Goal: Find specific page/section: Find specific page/section

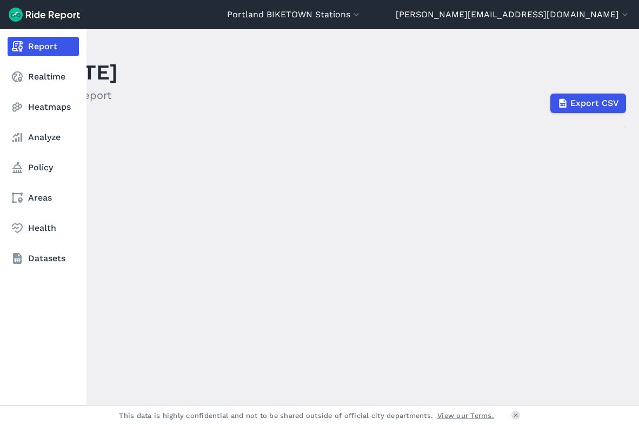
drag, startPoint x: 35, startPoint y: 75, endPoint x: 83, endPoint y: 88, distance: 50.0
click at [35, 75] on link "Realtime" at bounding box center [43, 76] width 71 height 19
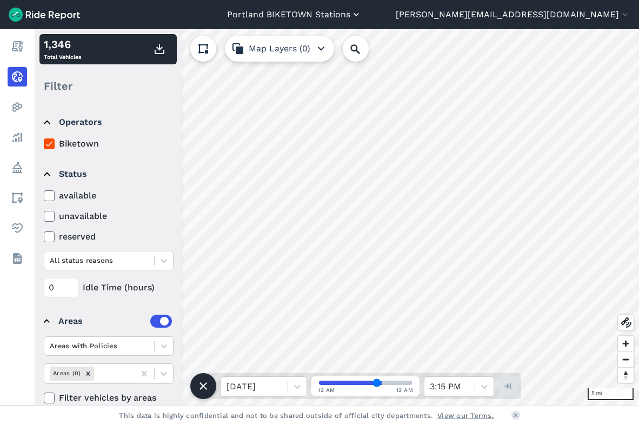
click at [362, 19] on button "Portland BIKETOWN Stations" at bounding box center [294, 14] width 135 height 13
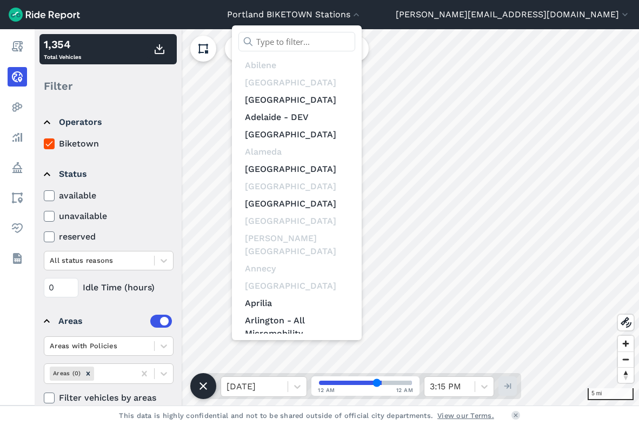
click at [355, 42] on input "text" at bounding box center [296, 41] width 117 height 19
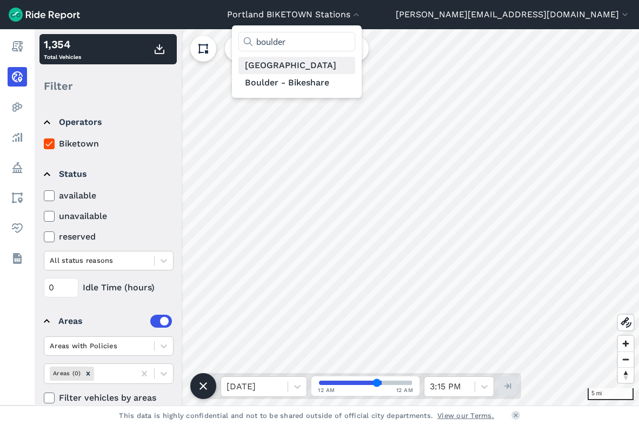
type input "boulder"
click at [355, 69] on link "[GEOGRAPHIC_DATA]" at bounding box center [296, 65] width 117 height 17
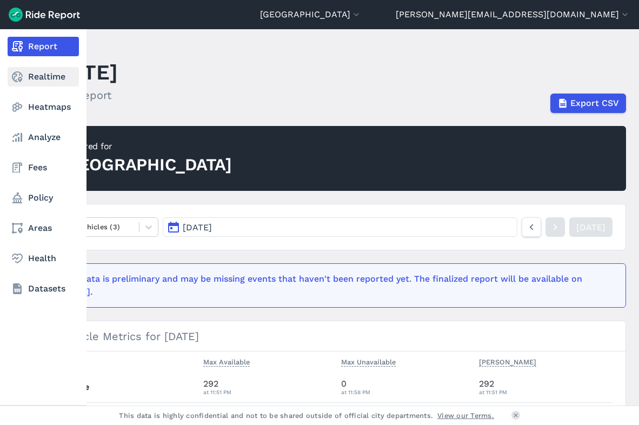
click at [21, 79] on use at bounding box center [17, 76] width 11 height 11
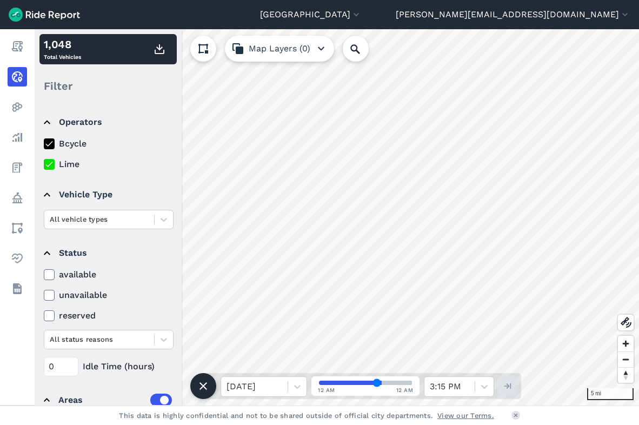
drag, startPoint x: 50, startPoint y: 163, endPoint x: 176, endPoint y: 166, distance: 126.0
click at [50, 163] on icon at bounding box center [49, 164] width 10 height 11
click at [44, 163] on input "Lime" at bounding box center [44, 161] width 0 height 7
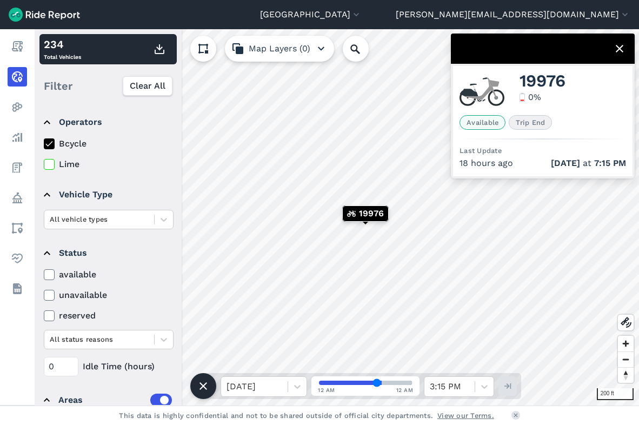
click at [203, 44] on icon at bounding box center [203, 48] width 13 height 13
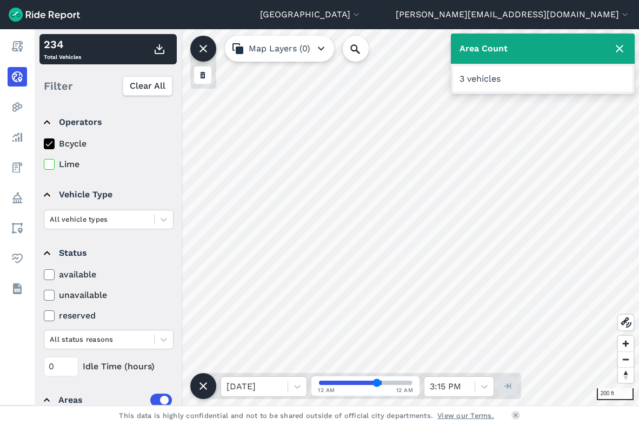
click at [621, 47] on use at bounding box center [620, 49] width 8 height 8
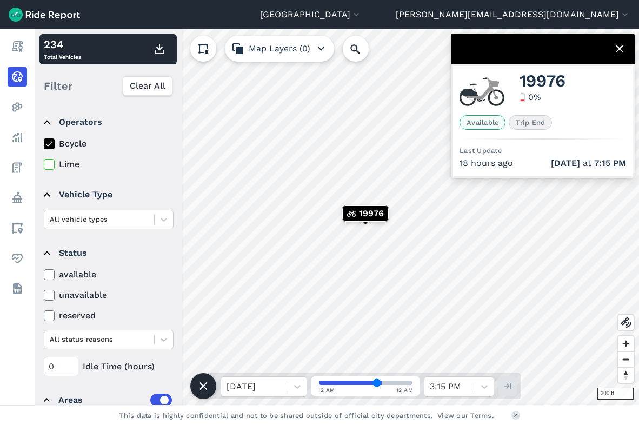
click at [317, 45] on icon "button" at bounding box center [321, 48] width 13 height 13
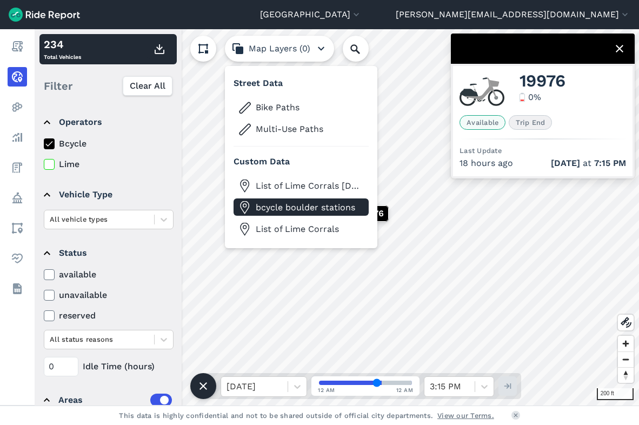
click at [280, 207] on span "bcycle boulder stations" at bounding box center [310, 207] width 108 height 13
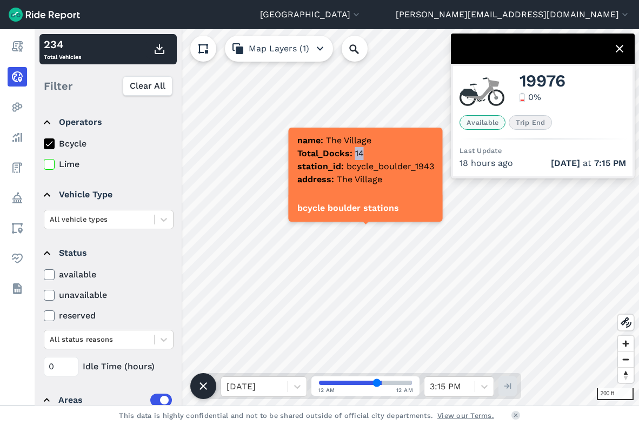
drag, startPoint x: 356, startPoint y: 154, endPoint x: 364, endPoint y: 154, distance: 8.1
click at [364, 154] on div "name The Village Total_Docks 14 station_id bcycle_boulder_1943 address The Vill…" at bounding box center [366, 161] width 154 height 67
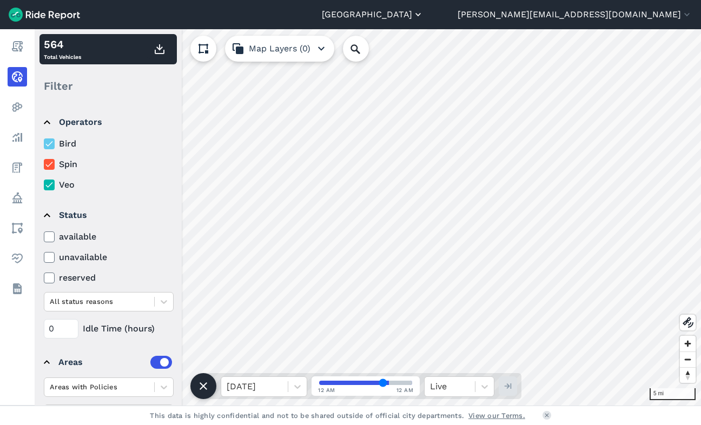
click at [423, 16] on button "[GEOGRAPHIC_DATA]" at bounding box center [373, 14] width 102 height 13
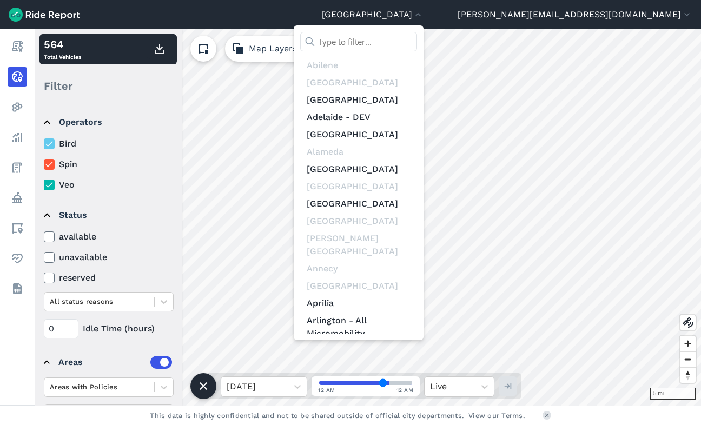
click at [417, 38] on input "text" at bounding box center [358, 41] width 117 height 19
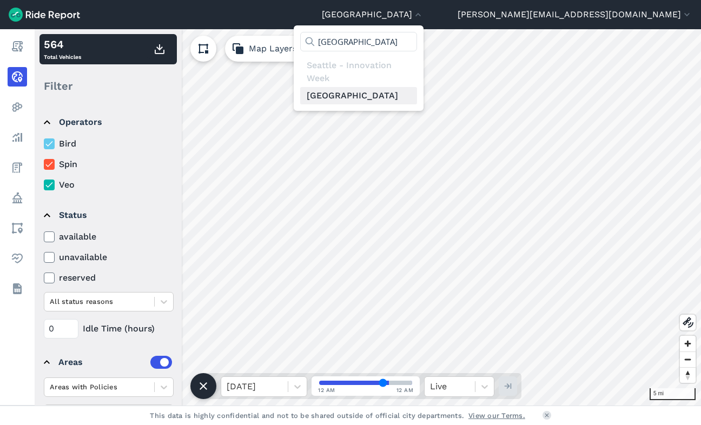
type input "[GEOGRAPHIC_DATA]"
click at [417, 94] on link "[GEOGRAPHIC_DATA]" at bounding box center [358, 95] width 117 height 17
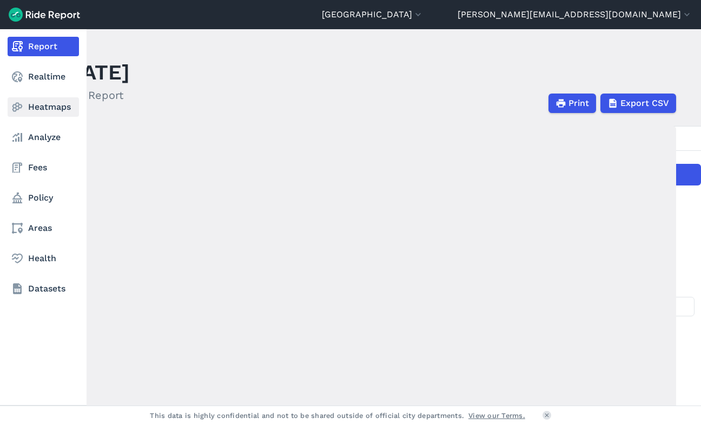
click at [38, 109] on link "Heatmaps" at bounding box center [43, 106] width 71 height 19
